Goal: Information Seeking & Learning: Learn about a topic

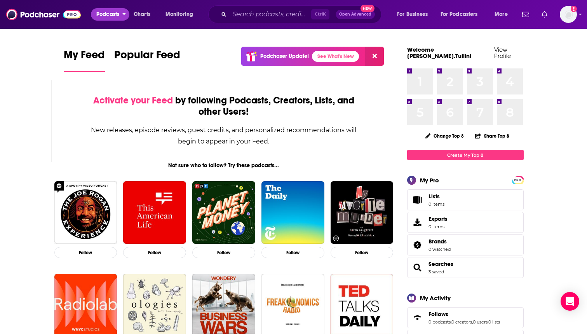
drag, startPoint x: 106, startPoint y: 9, endPoint x: 113, endPoint y: 12, distance: 8.0
click at [106, 9] on span "Podcasts" at bounding box center [107, 14] width 23 height 11
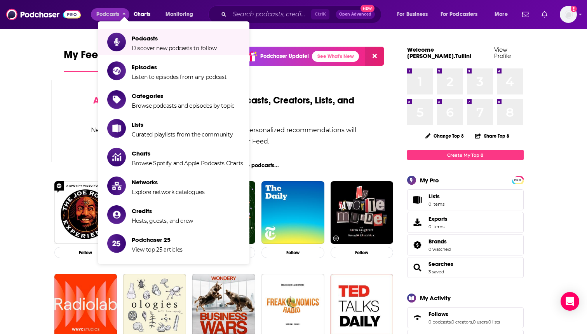
click at [145, 13] on span "Charts" at bounding box center [142, 14] width 17 height 11
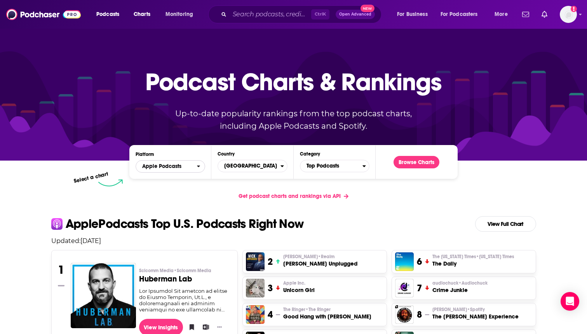
click at [199, 166] on icon "open menu" at bounding box center [198, 167] width 3 height 2
click at [170, 188] on span "Spotify" at bounding box center [169, 190] width 59 height 5
click at [364, 162] on button "Top Podcasts" at bounding box center [335, 166] width 70 height 12
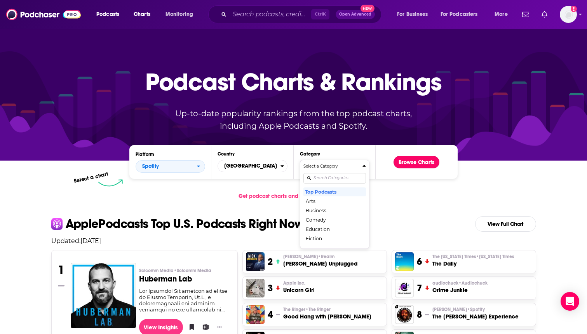
click at [410, 160] on button "Browse Charts" at bounding box center [417, 162] width 46 height 12
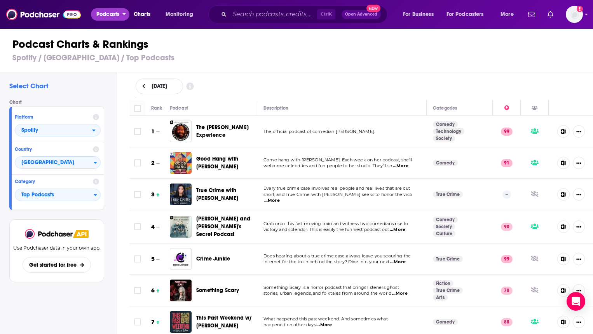
click at [124, 14] on icon "open menu" at bounding box center [124, 14] width 3 height 2
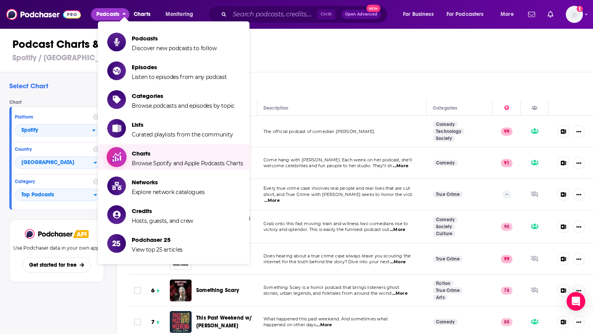
click at [197, 161] on span "Browse Spotify and Apple Podcasts Charts" at bounding box center [188, 163] width 112 height 7
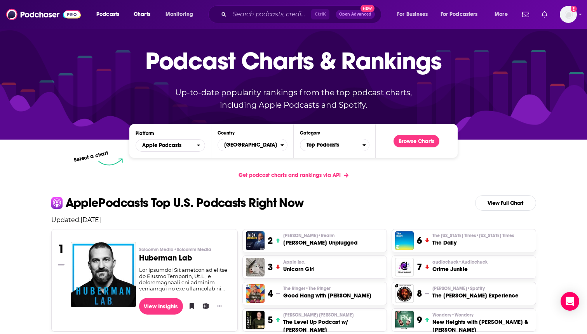
scroll to position [39, 0]
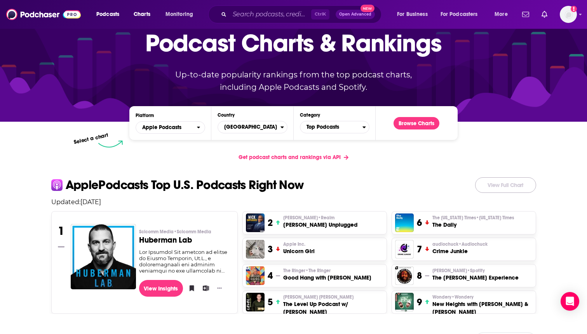
click at [509, 185] on link "View Full Chart" at bounding box center [505, 185] width 61 height 16
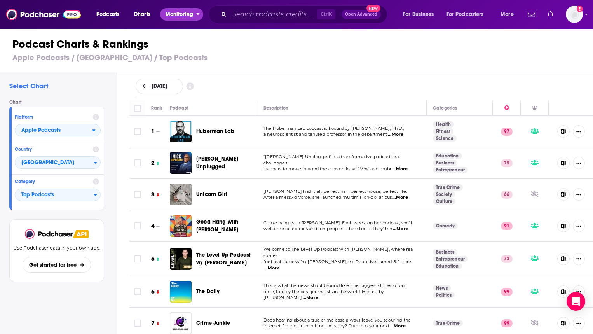
click at [178, 14] on span "Monitoring" at bounding box center [180, 14] width 28 height 11
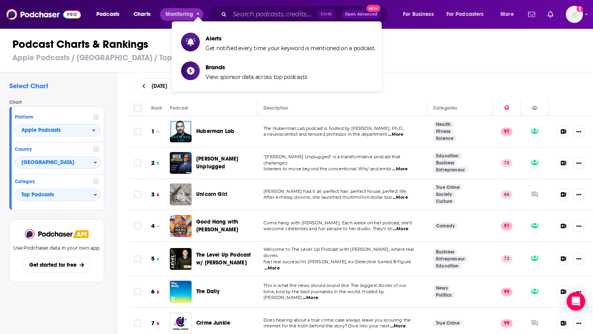
click at [147, 14] on span "Charts" at bounding box center [142, 14] width 17 height 11
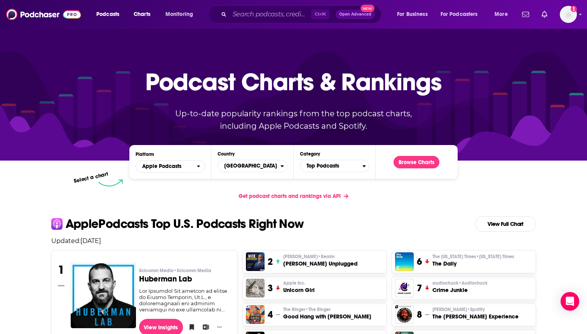
click at [396, 187] on div "Get podcast charts and rankings via API" at bounding box center [293, 196] width 497 height 19
click at [326, 197] on span "Get podcast charts and rankings via API" at bounding box center [290, 196] width 102 height 7
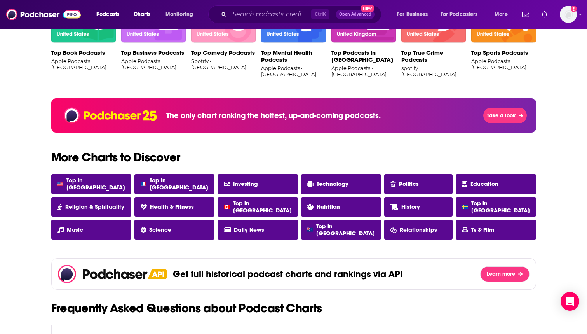
scroll to position [544, 0]
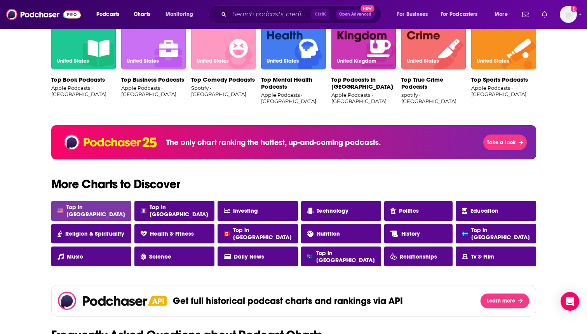
click at [108, 212] on link "Top in [GEOGRAPHIC_DATA]" at bounding box center [91, 211] width 80 height 20
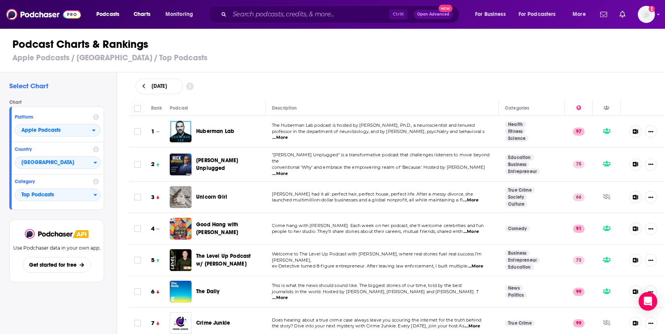
click at [475, 197] on span "...More" at bounding box center [471, 200] width 16 height 6
click at [440, 208] on td "[PERSON_NAME] had it all: perfect hair, perfect house, perfect life. After a me…" at bounding box center [383, 196] width 234 height 31
